Goal: Use online tool/utility: Utilize a website feature to perform a specific function

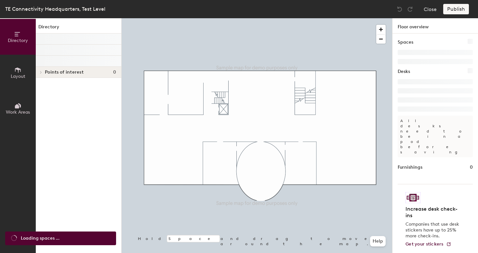
click at [54, 73] on span "Points of interest" at bounding box center [64, 72] width 39 height 5
click at [21, 69] on icon at bounding box center [18, 69] width 6 height 5
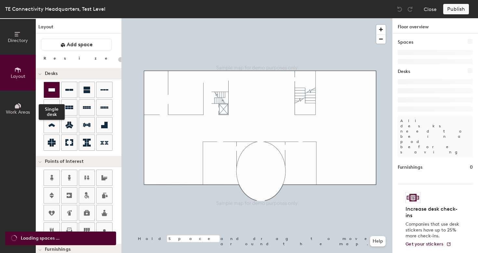
click at [56, 86] on div at bounding box center [52, 90] width 16 height 16
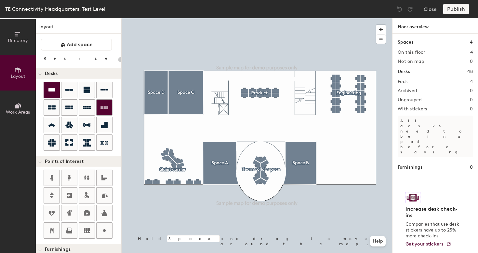
click at [163, 124] on div "Directory Layout Work Areas Layout Add space Resize Desks Points of Interest Fu…" at bounding box center [239, 135] width 478 height 235
type input "180"
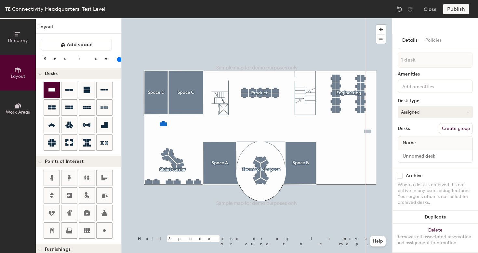
click at [450, 110] on button "Assigned" at bounding box center [435, 112] width 75 height 12
click at [431, 151] on div "Hoteled" at bounding box center [430, 152] width 65 height 10
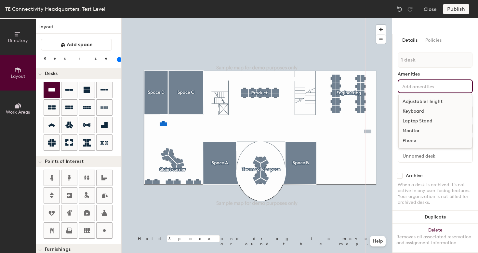
click at [432, 80] on div "Adjustable Height Keyboard Laptop Stand Monitor Phone" at bounding box center [435, 86] width 75 height 14
click at [440, 39] on button "Policies" at bounding box center [434, 40] width 24 height 13
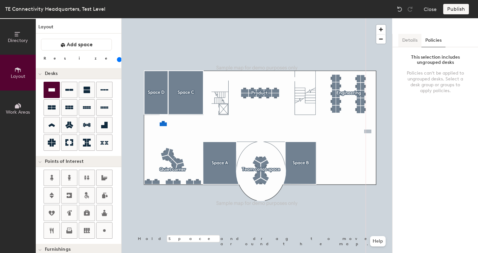
click at [411, 44] on button "Details" at bounding box center [410, 40] width 23 height 13
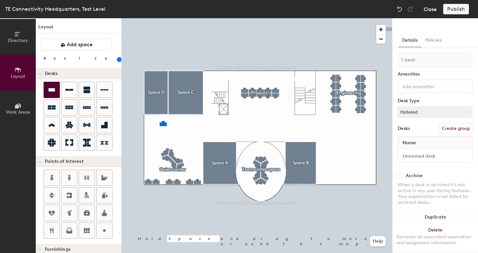
click at [433, 8] on button "Close" at bounding box center [430, 9] width 13 height 10
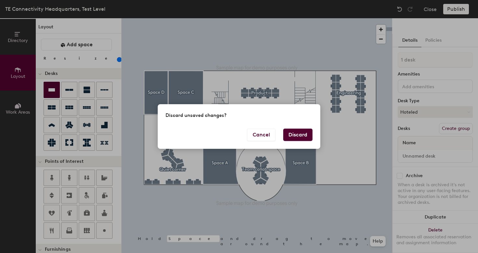
click at [295, 134] on button "Discard" at bounding box center [298, 135] width 29 height 12
